Goal: Task Accomplishment & Management: Manage account settings

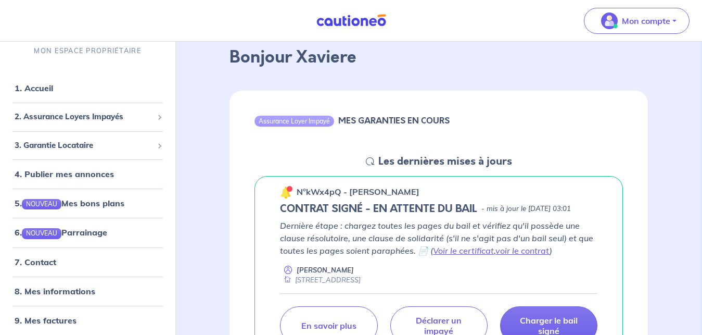
scroll to position [159, 0]
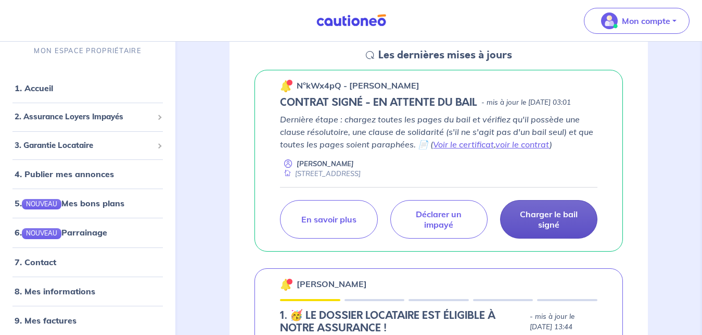
click at [541, 230] on p "Charger le bail signé" at bounding box center [548, 219] width 71 height 21
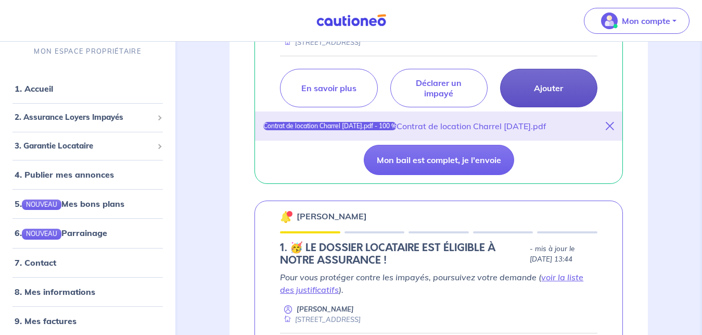
scroll to position [319, 0]
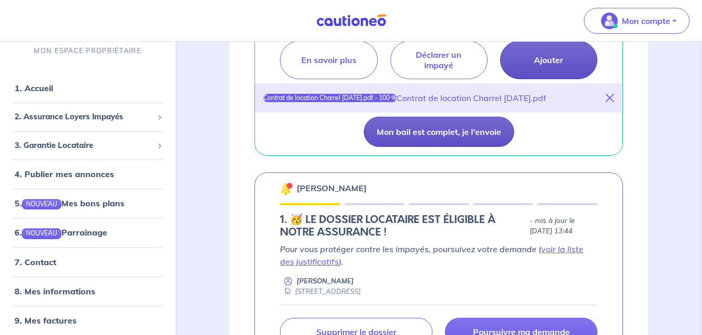
click at [477, 144] on button "Mon bail est complet, je l'envoie" at bounding box center [439, 132] width 150 height 30
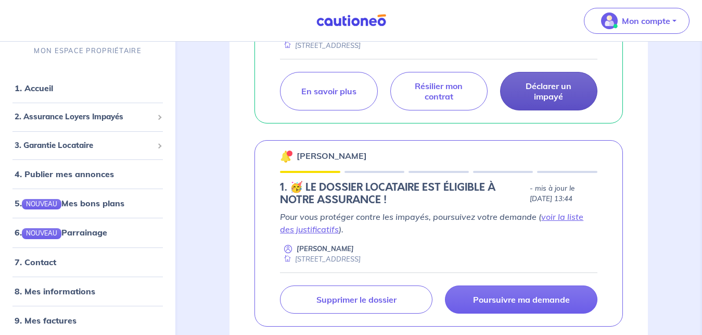
scroll to position [106, 0]
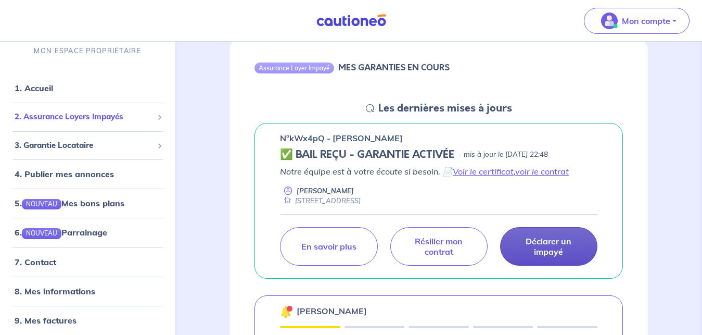
click at [76, 116] on span "2. Assurance Loyers Impayés" at bounding box center [84, 117] width 138 height 12
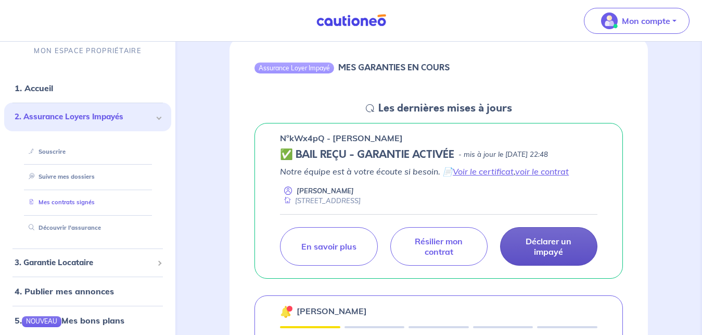
click at [81, 199] on link "Mes contrats signés" at bounding box center [59, 202] width 70 height 7
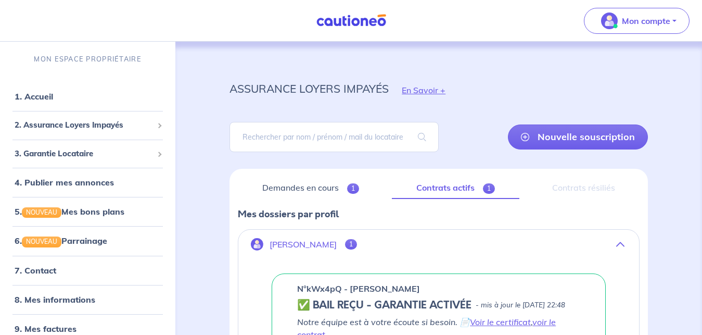
click at [446, 191] on link "Contrats actifs 1" at bounding box center [456, 188] width 128 height 22
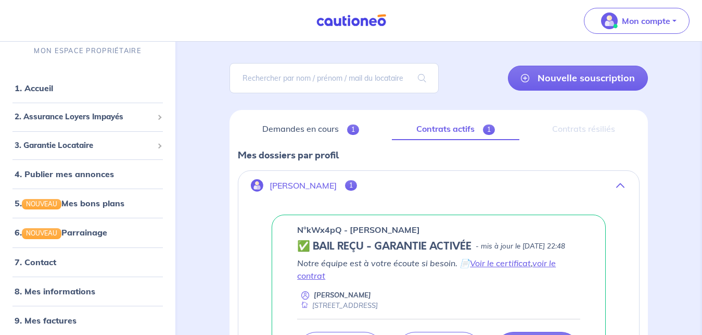
scroll to position [106, 0]
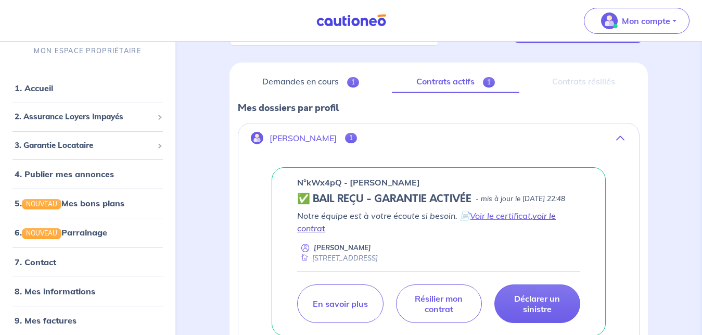
click at [549, 228] on link "voir le contrat" at bounding box center [426, 221] width 259 height 23
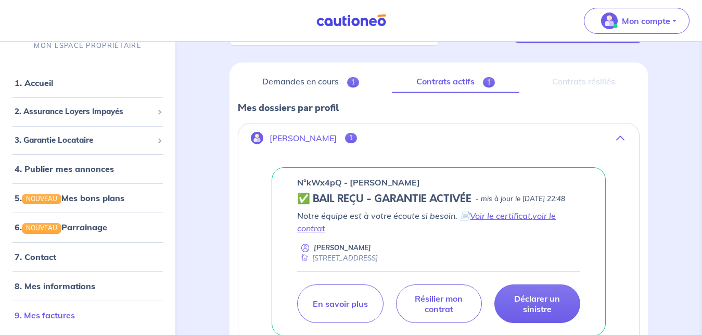
click at [55, 315] on link "9. Mes factures" at bounding box center [45, 315] width 60 height 10
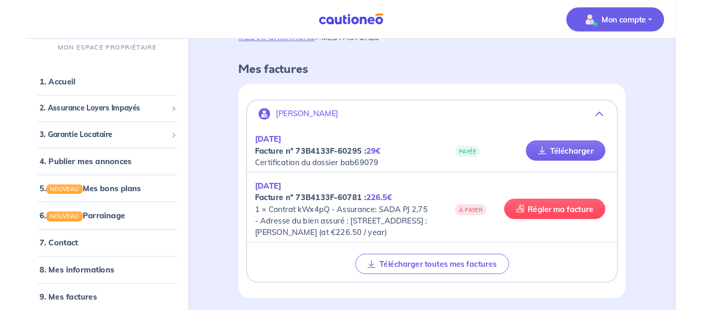
scroll to position [53, 0]
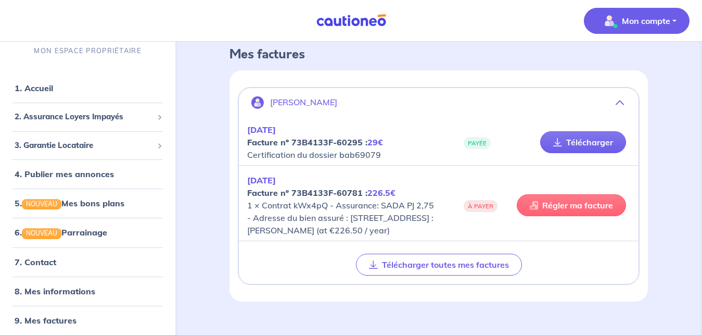
click at [584, 207] on link "Régler ma facture" at bounding box center [571, 205] width 109 height 22
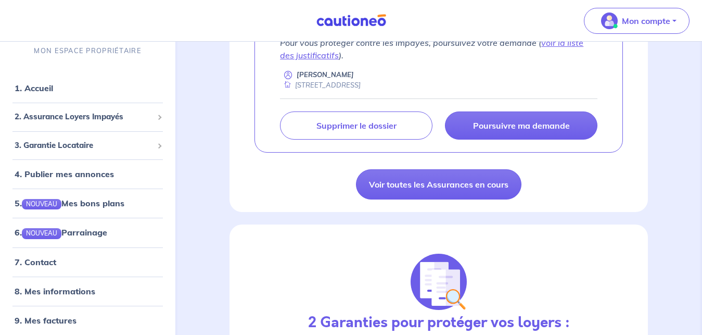
scroll to position [531, 0]
